Goal: Information Seeking & Learning: Learn about a topic

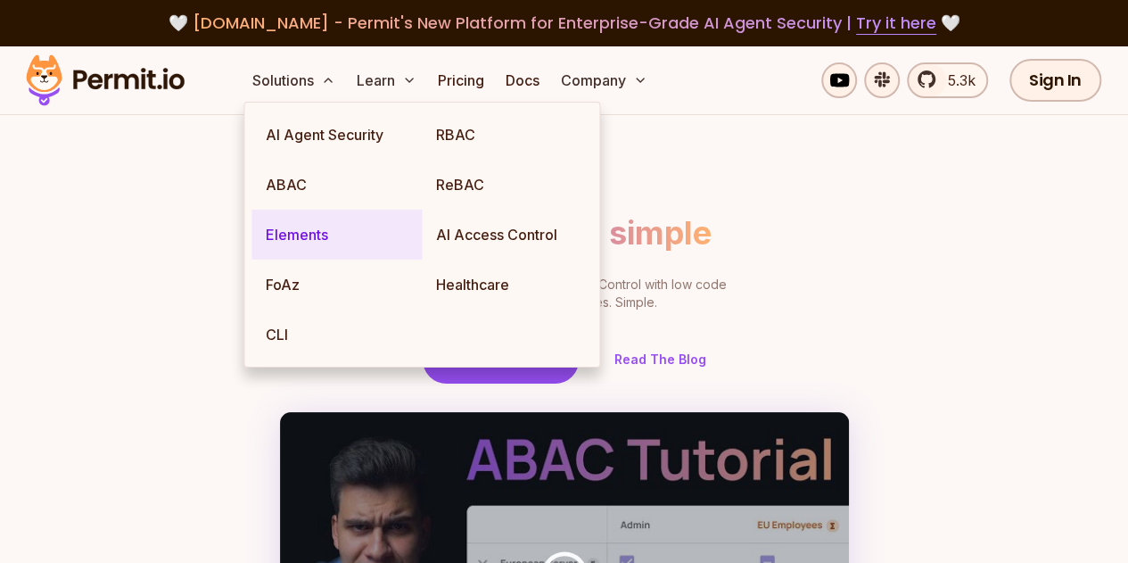
click at [298, 234] on link "Elements" at bounding box center [336, 235] width 170 height 50
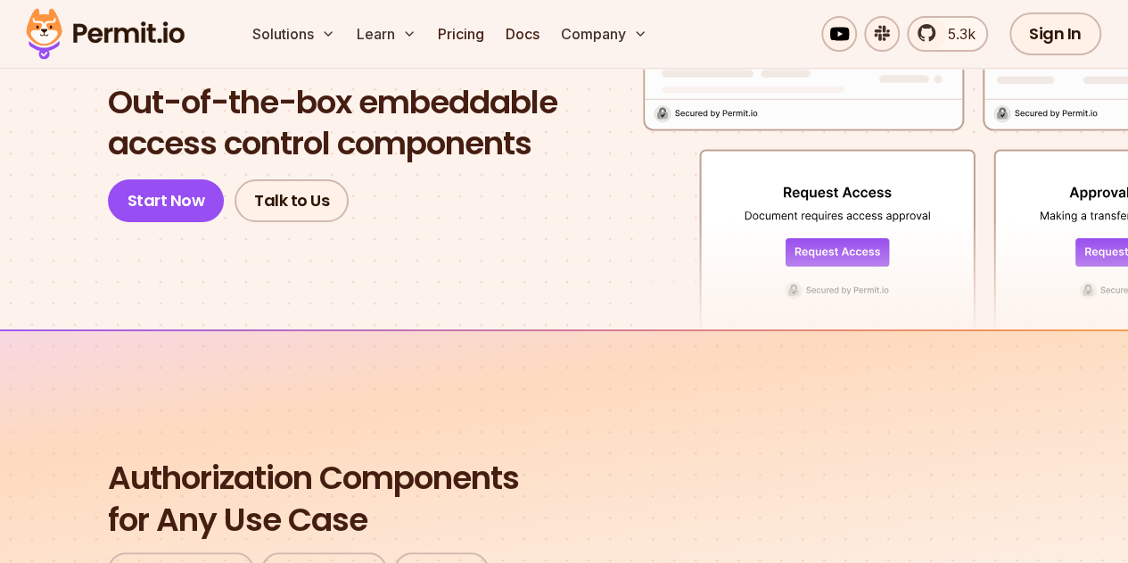
scroll to position [178, 0]
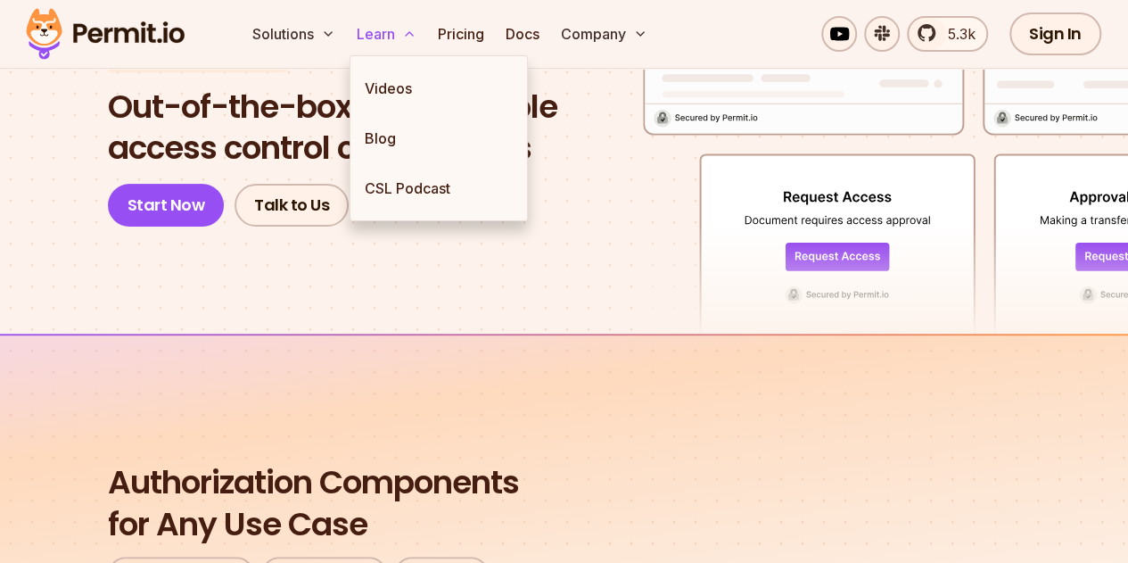
click at [416, 30] on icon at bounding box center [409, 34] width 14 height 14
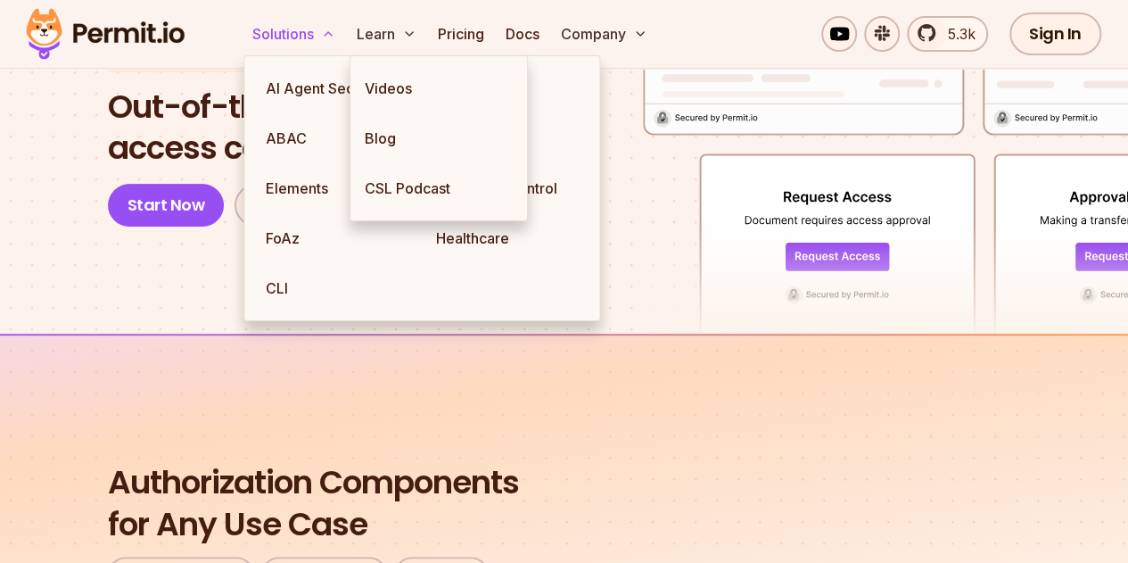
click at [287, 29] on button "Solutions" at bounding box center [293, 34] width 97 height 36
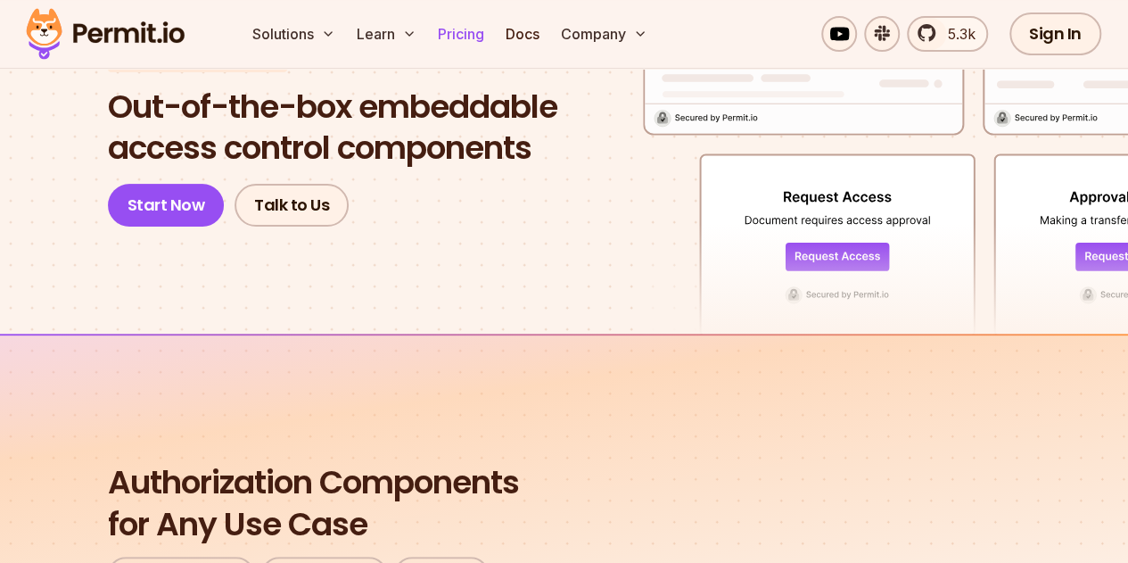
click at [477, 31] on link "Pricing" at bounding box center [461, 34] width 61 height 36
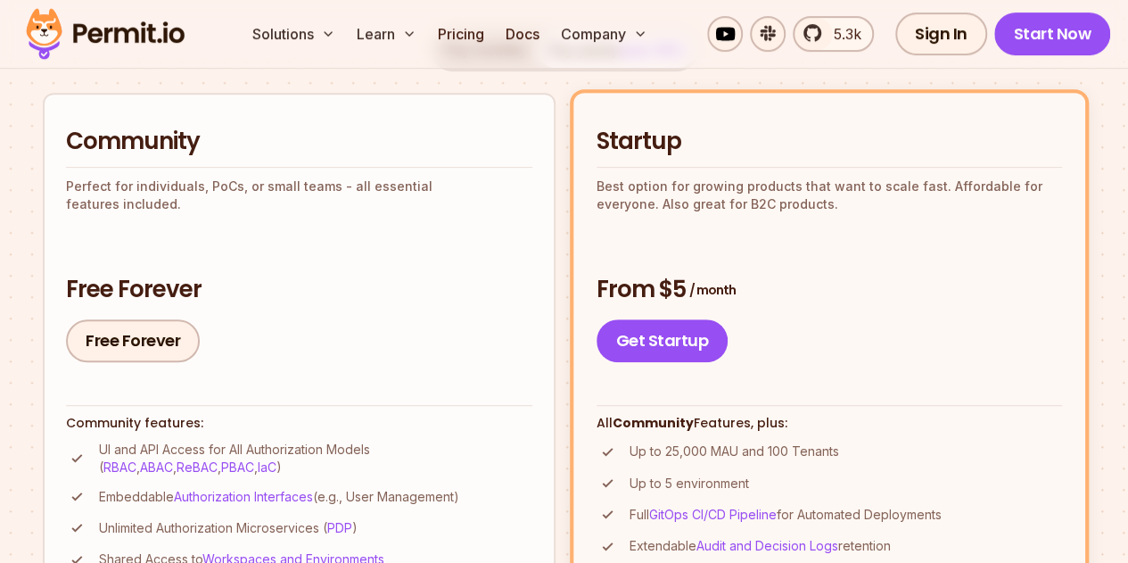
scroll to position [357, 0]
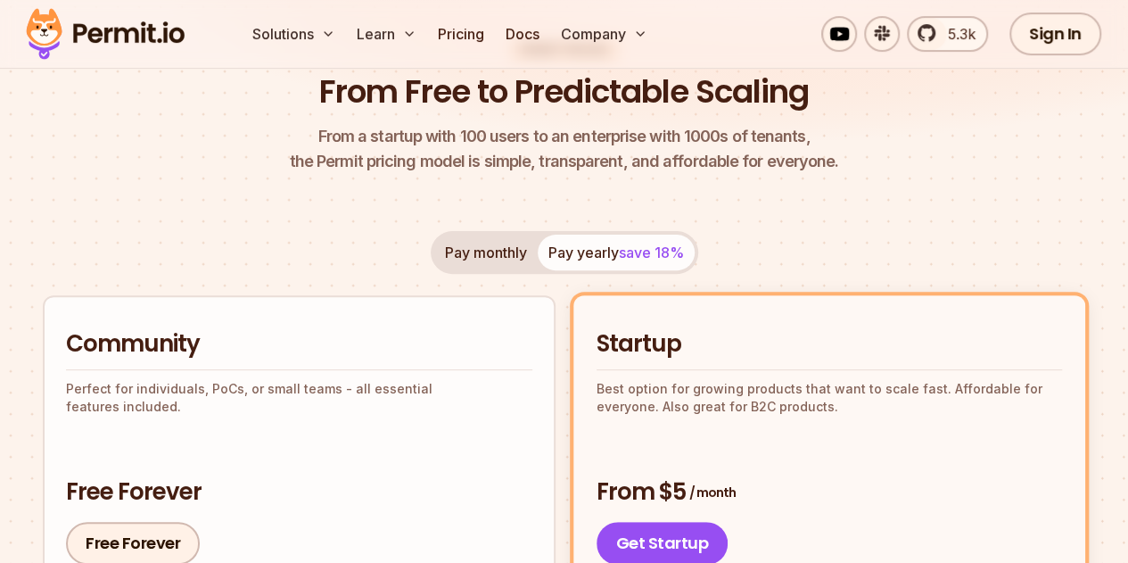
scroll to position [0, 0]
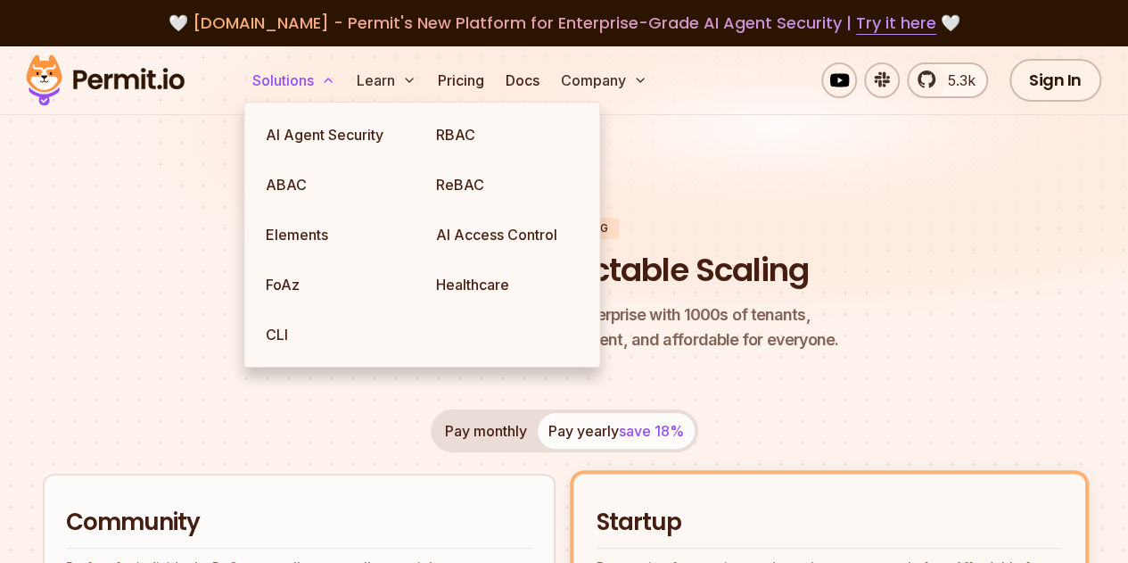
click at [250, 82] on button "Solutions" at bounding box center [293, 80] width 97 height 36
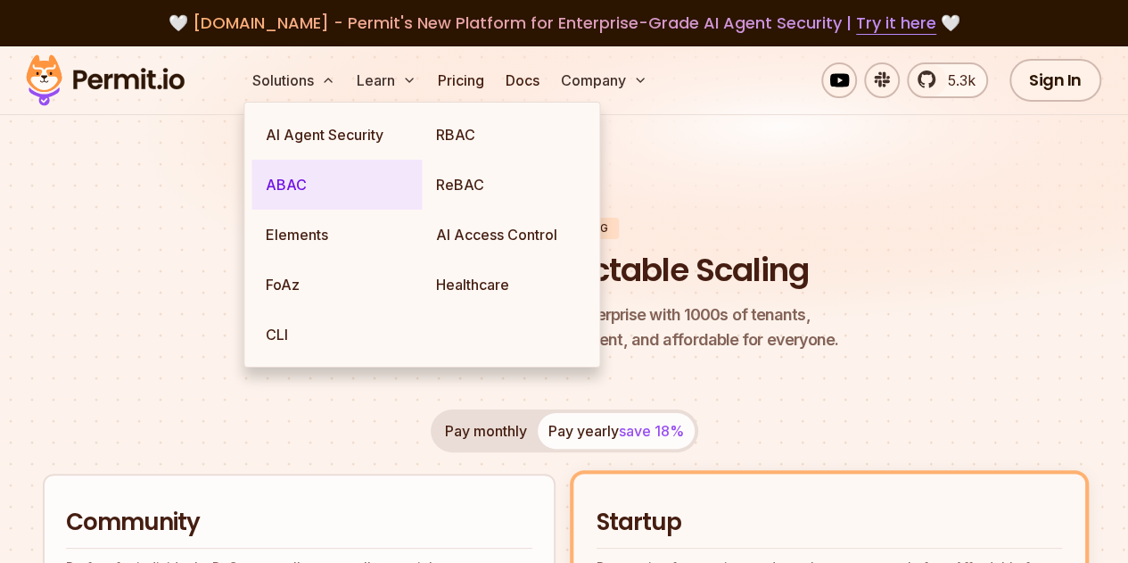
click at [361, 189] on link "ABAC" at bounding box center [336, 185] width 170 height 50
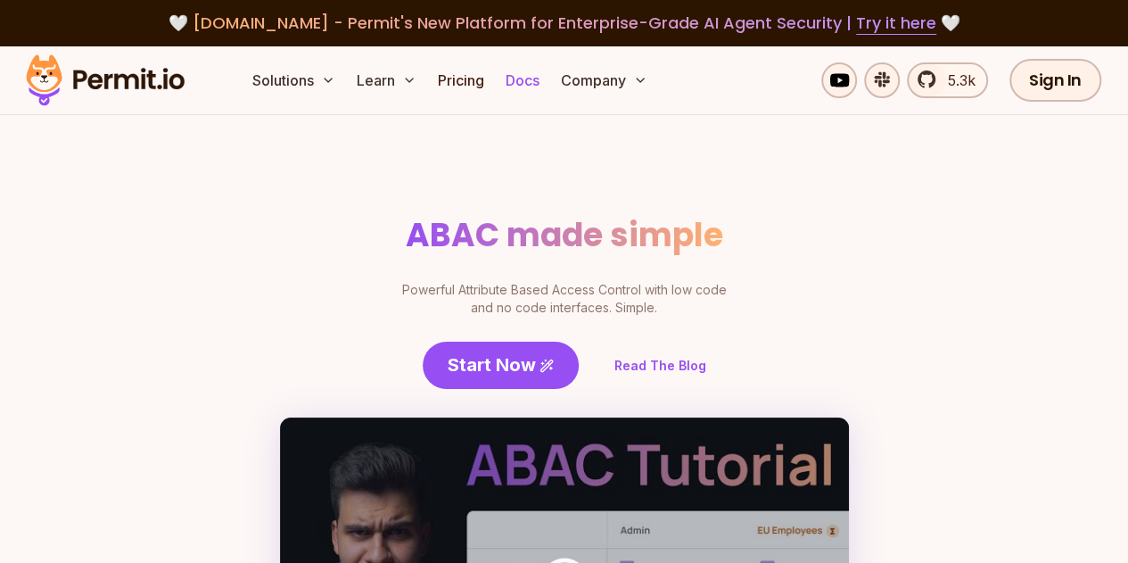
click at [503, 86] on link "Docs" at bounding box center [522, 80] width 48 height 36
